Goal: Transaction & Acquisition: Obtain resource

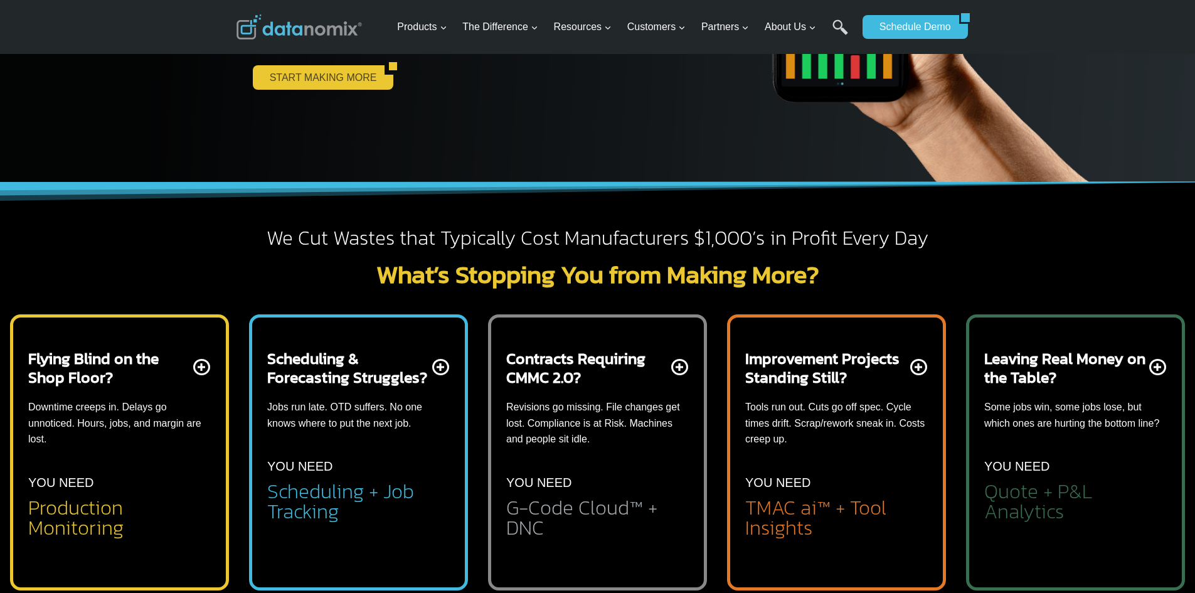
click at [319, 78] on link "START MAKING MORE" at bounding box center [319, 77] width 132 height 24
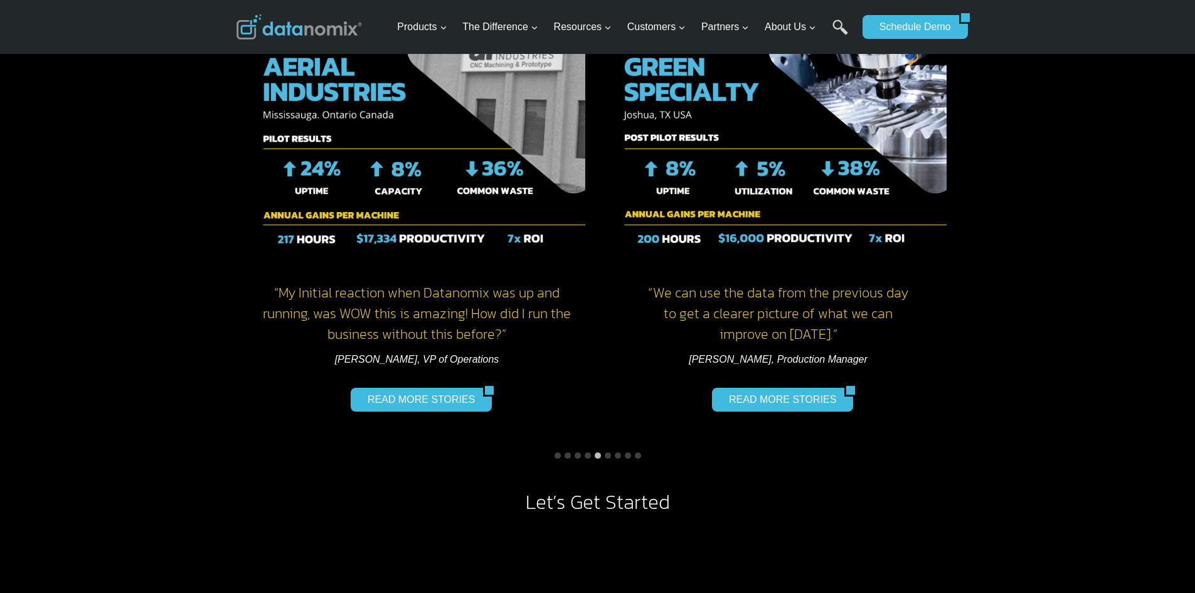
scroll to position [1004, 0]
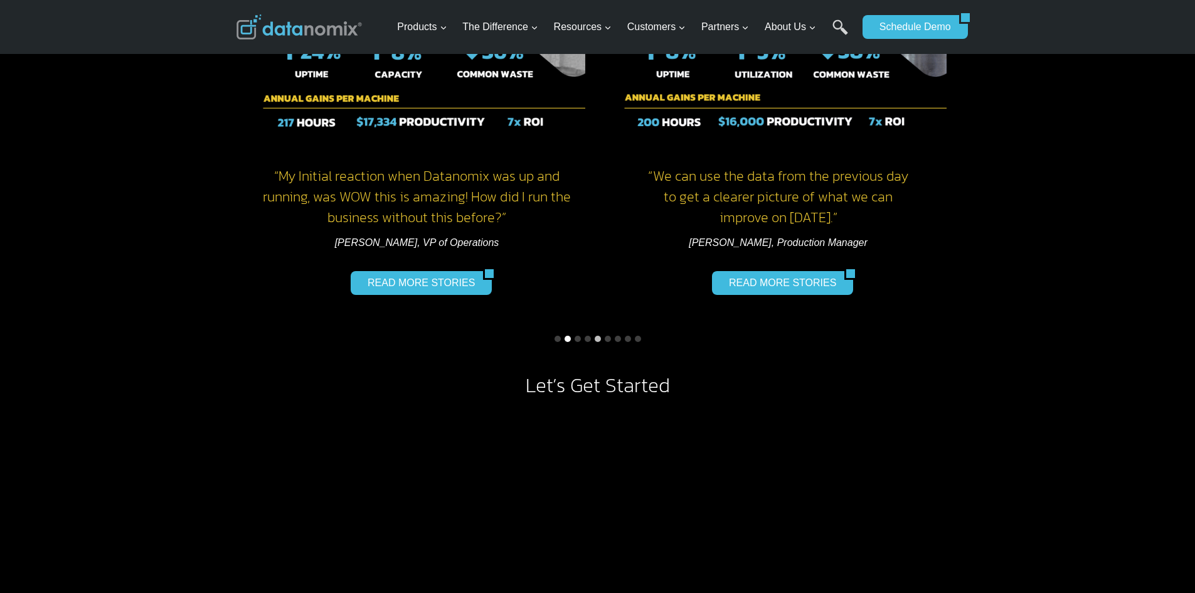
click at [566, 339] on button "Go to slide 2" at bounding box center [568, 339] width 6 height 6
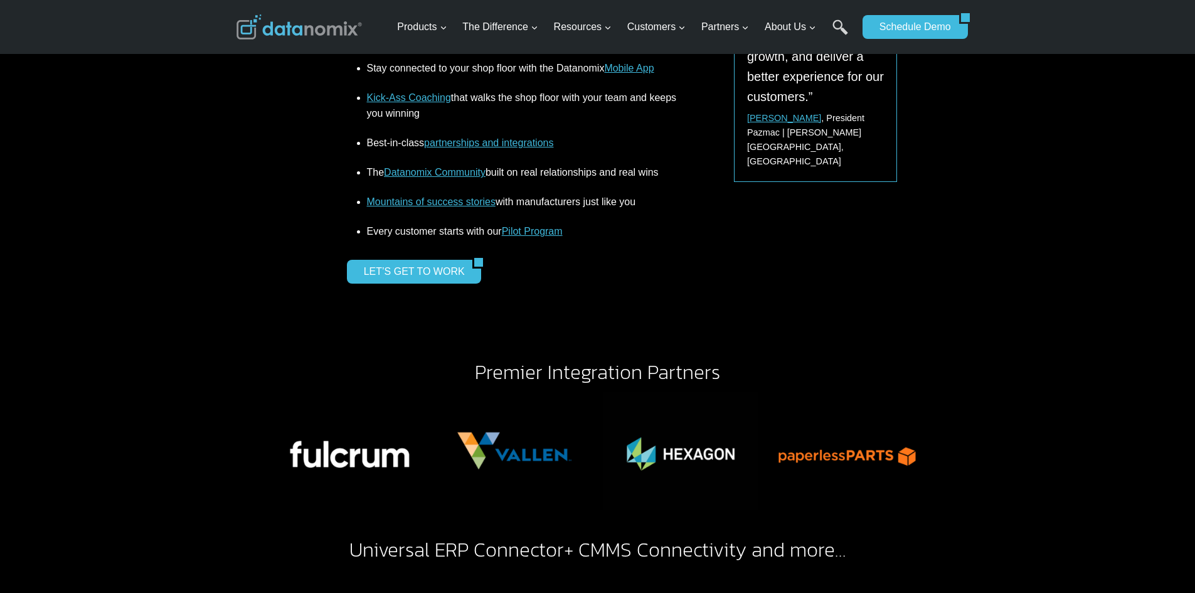
scroll to position [1945, 0]
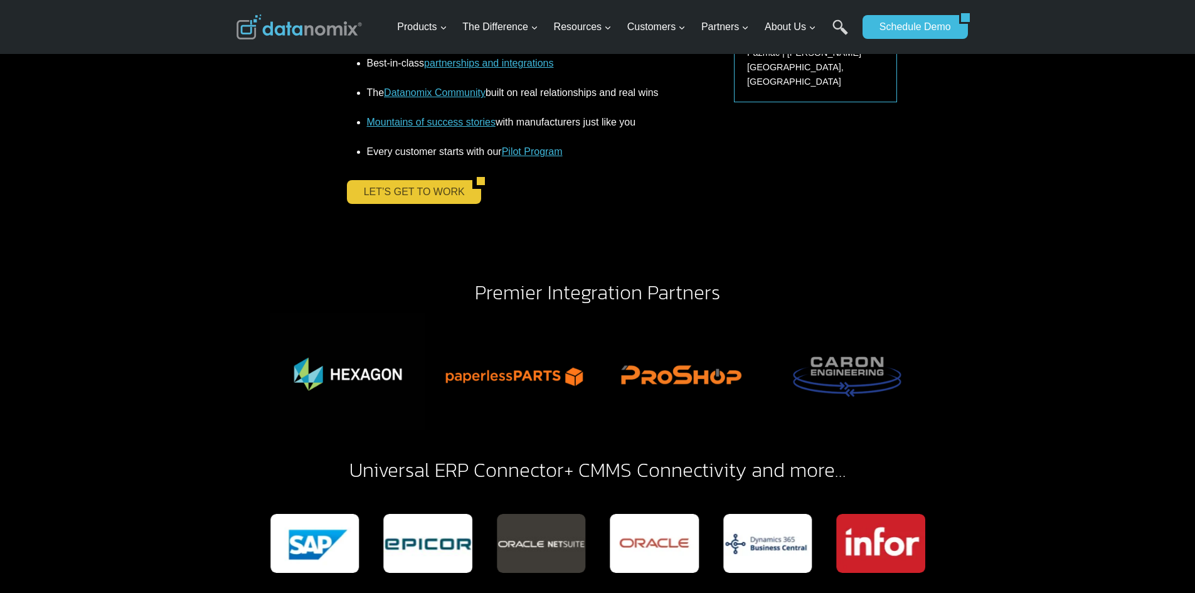
click at [380, 193] on link "LET’S GET TO WORK" at bounding box center [410, 192] width 126 height 24
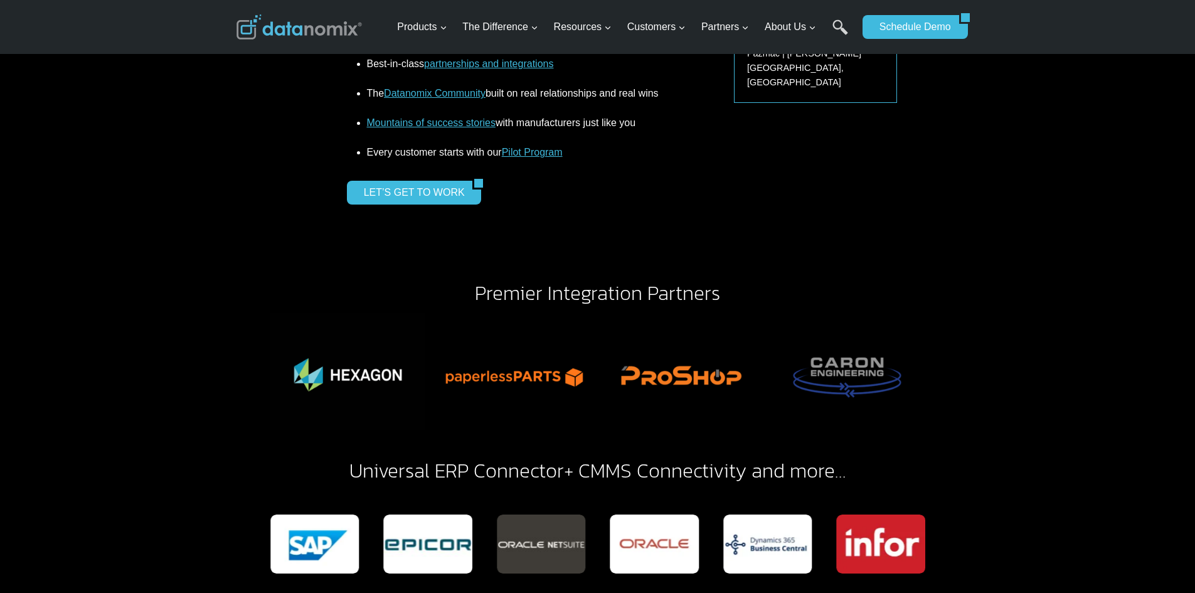
scroll to position [1945, 0]
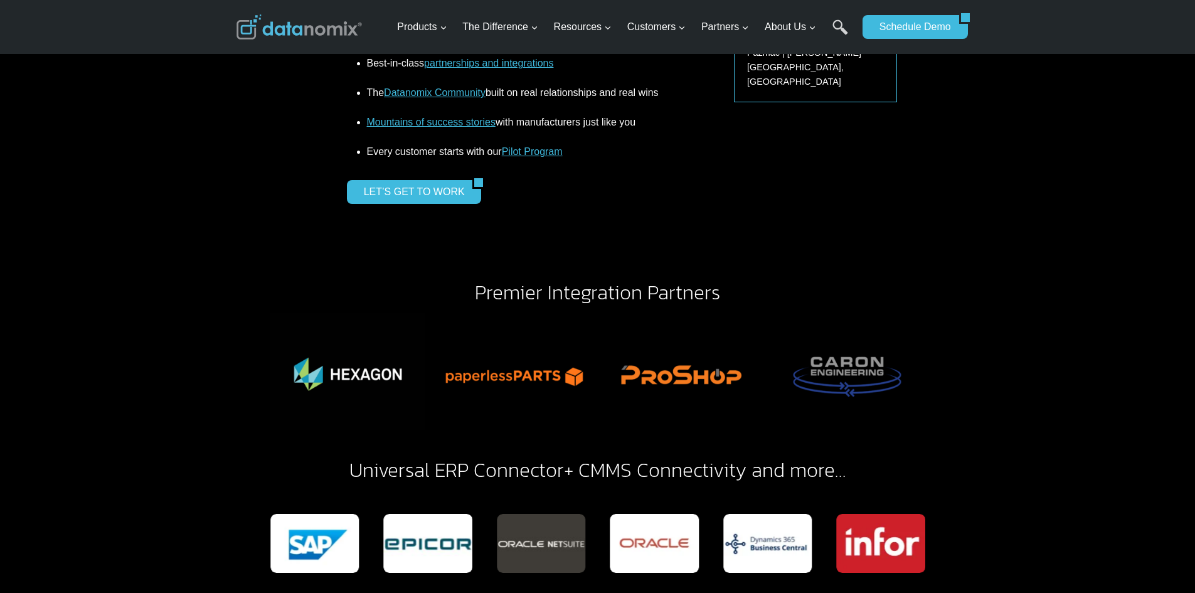
click at [437, 223] on div "Simple machine and data connectivity, handled by us Data that makes sense on da…" at bounding box center [597, 42] width 753 height 419
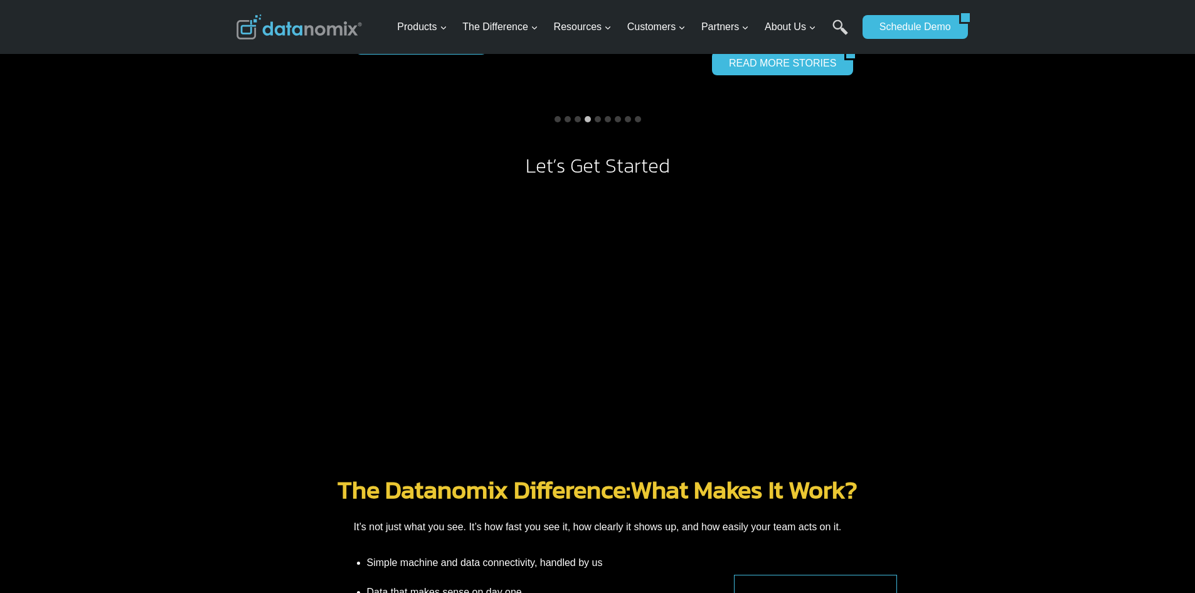
scroll to position [1192, 0]
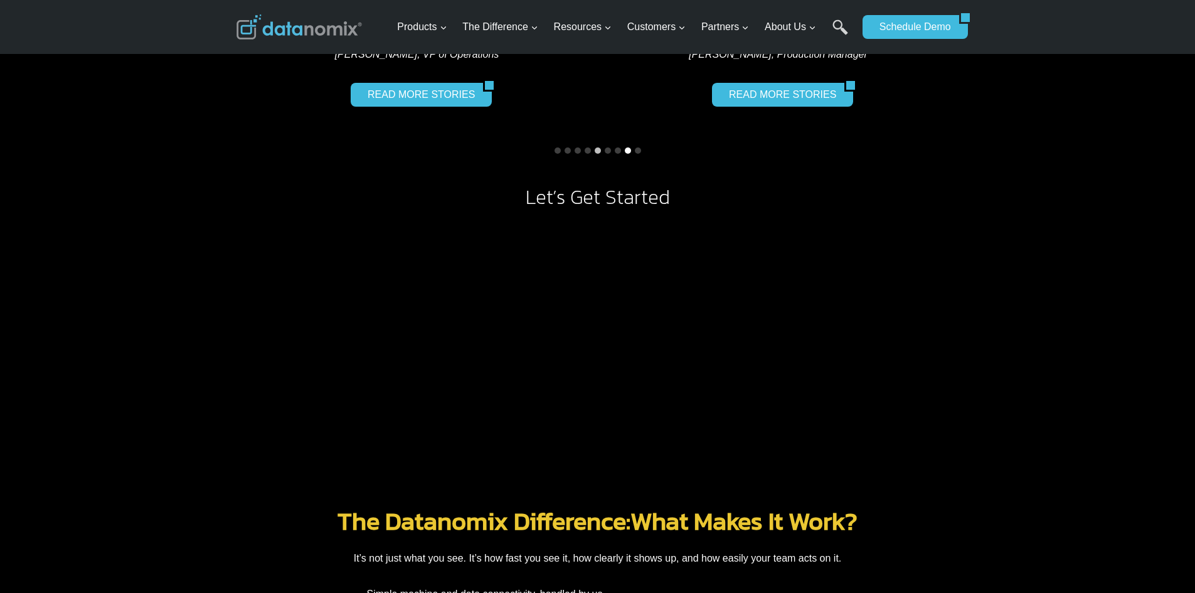
click at [627, 149] on button "Go to slide 8" at bounding box center [628, 150] width 6 height 6
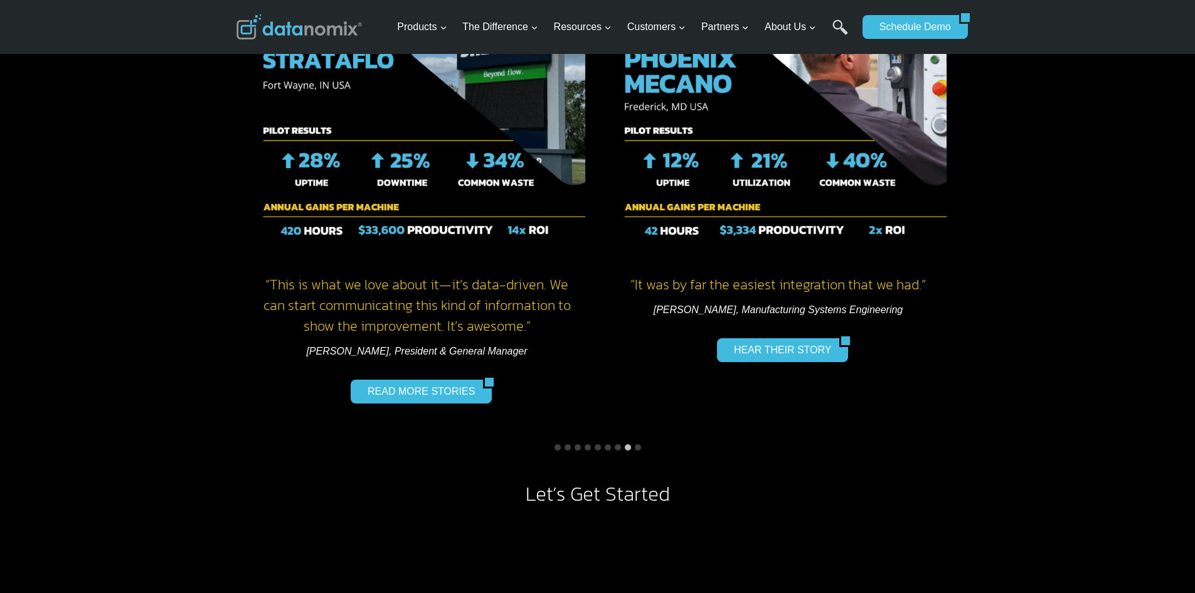
scroll to position [1004, 0]
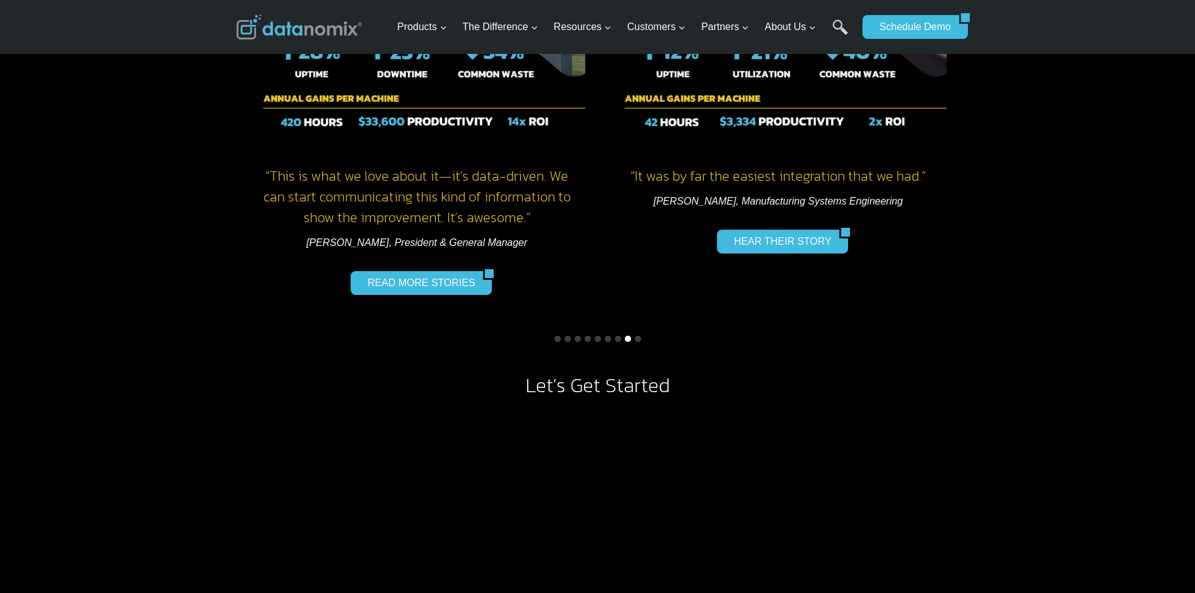
click at [628, 336] on button "Go to slide 8" at bounding box center [628, 339] width 6 height 6
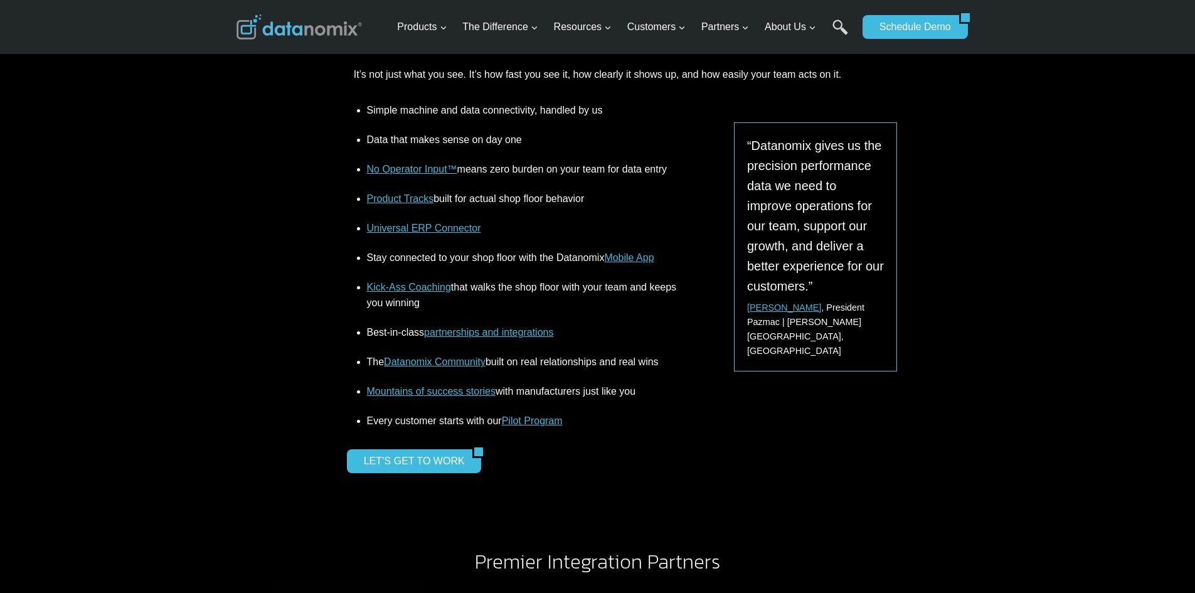
scroll to position [1820, 0]
